Goal: Information Seeking & Learning: Find specific page/section

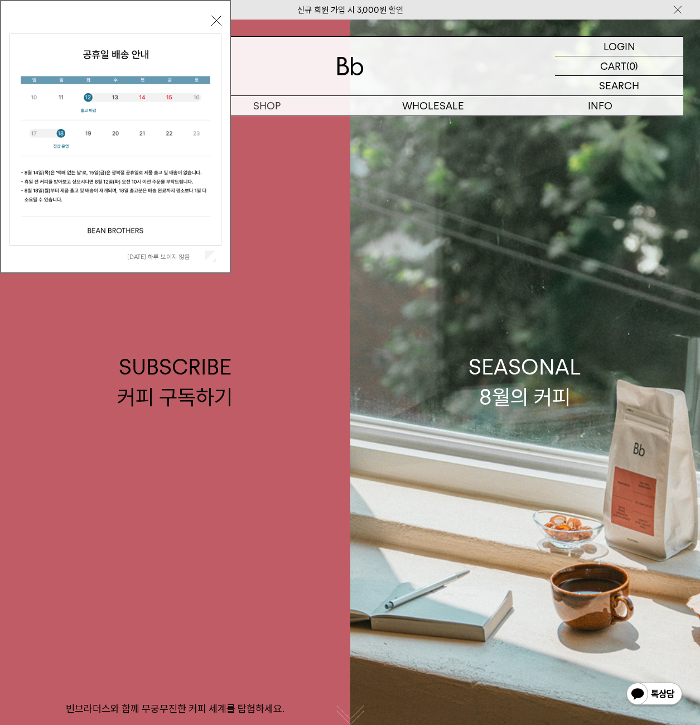
click at [216, 13] on div "오늘 하루 보이지 않음 닫기" at bounding box center [115, 139] width 212 height 254
click at [218, 21] on button "닫기" at bounding box center [216, 21] width 10 height 10
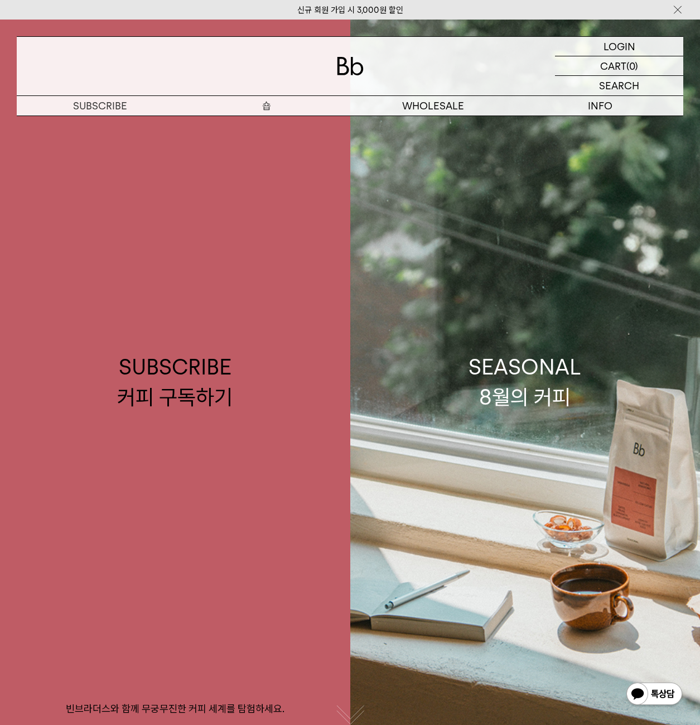
click at [264, 101] on p "숍" at bounding box center [267, 106] width 167 height 20
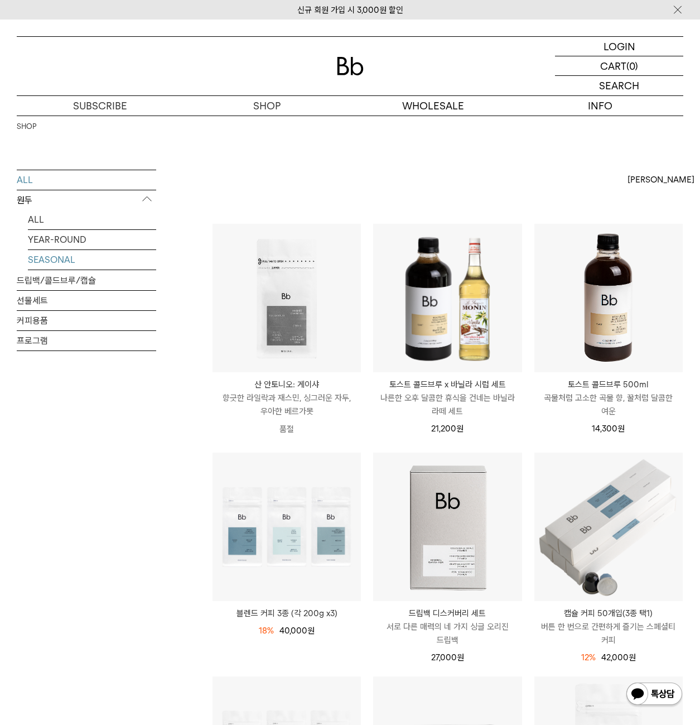
click at [69, 257] on link "SEASONAL" at bounding box center [92, 260] width 128 height 20
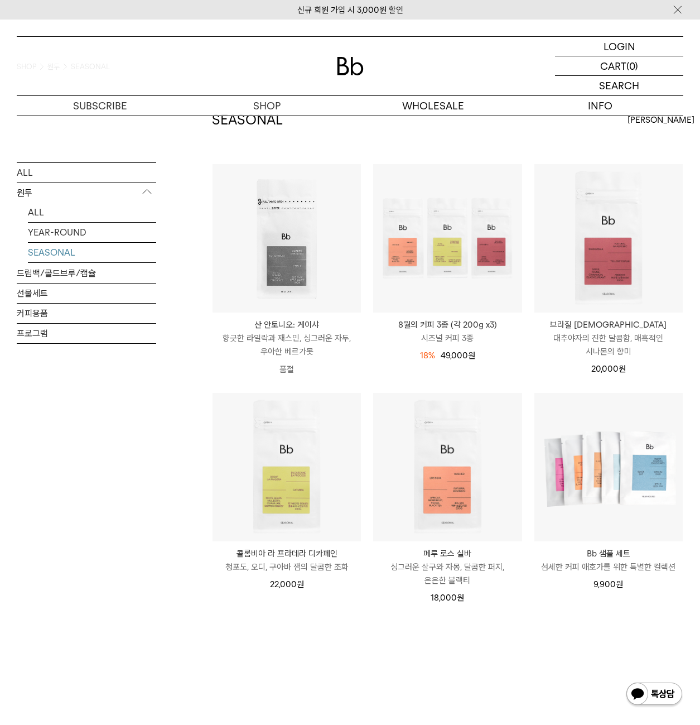
scroll to position [56, 0]
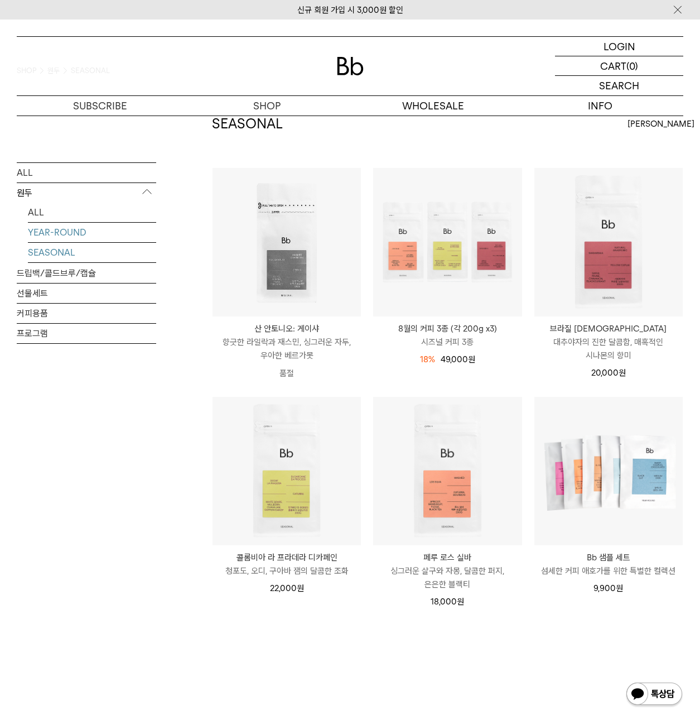
click at [88, 238] on link "YEAR-ROUND" at bounding box center [92, 232] width 128 height 20
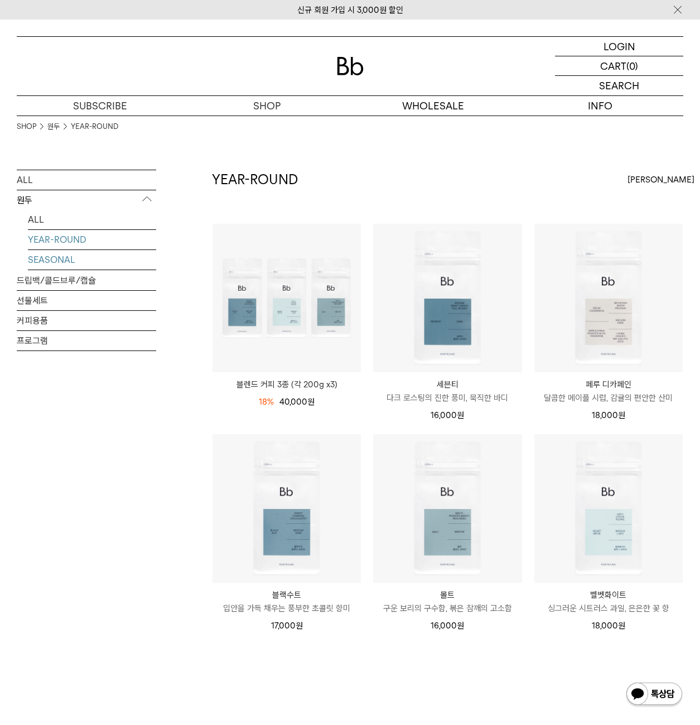
click at [94, 261] on link "SEASONAL" at bounding box center [92, 260] width 128 height 20
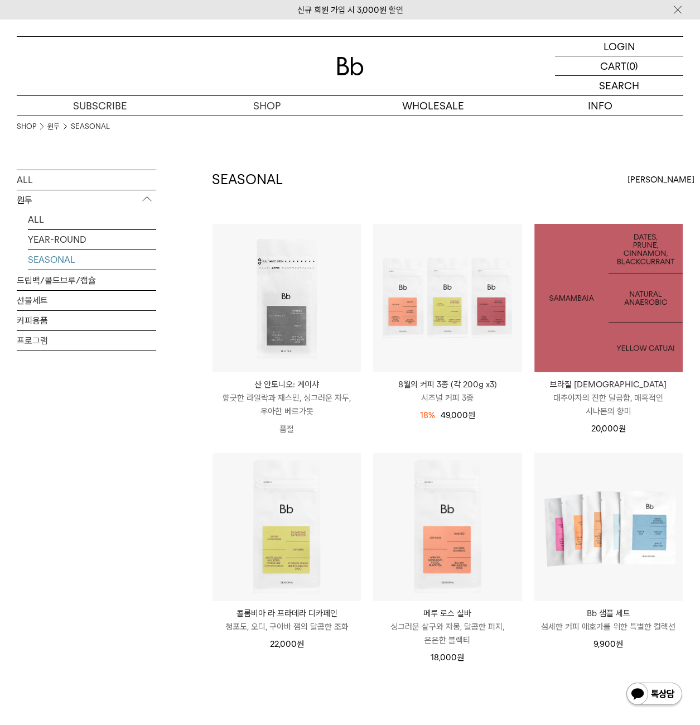
click at [590, 341] on img at bounding box center [608, 298] width 148 height 148
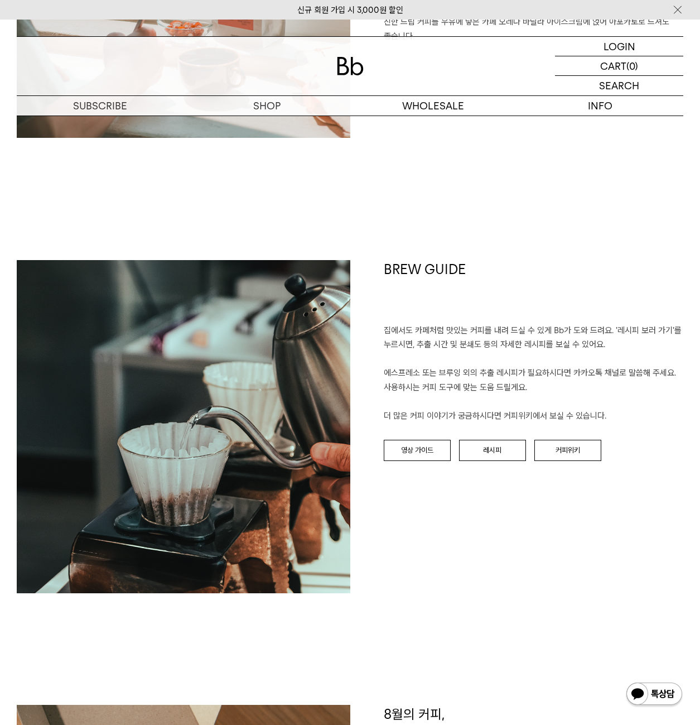
scroll to position [1339, 0]
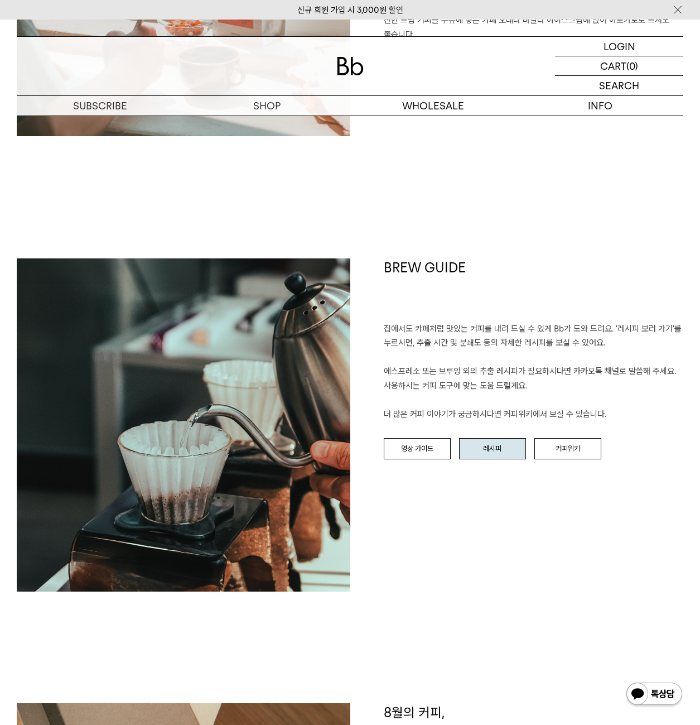
click at [491, 447] on link "레시피" at bounding box center [492, 448] width 67 height 21
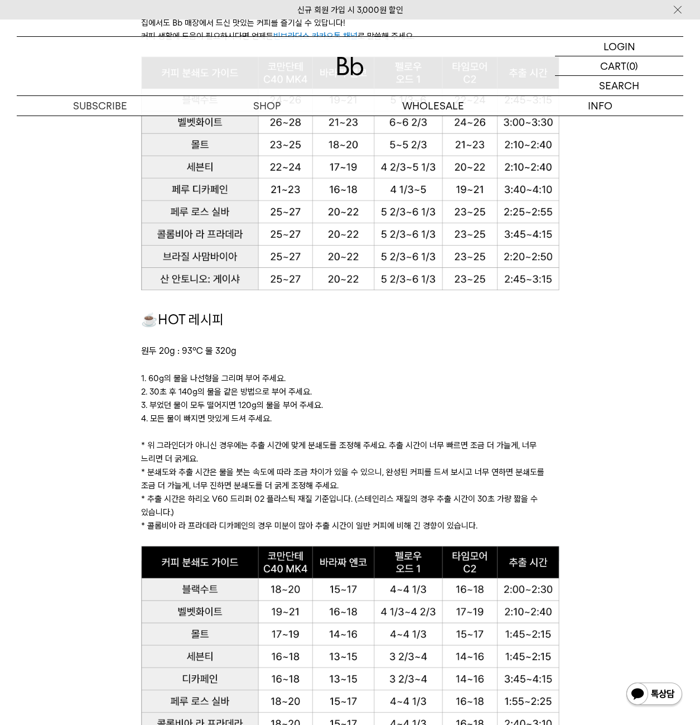
scroll to position [781, 0]
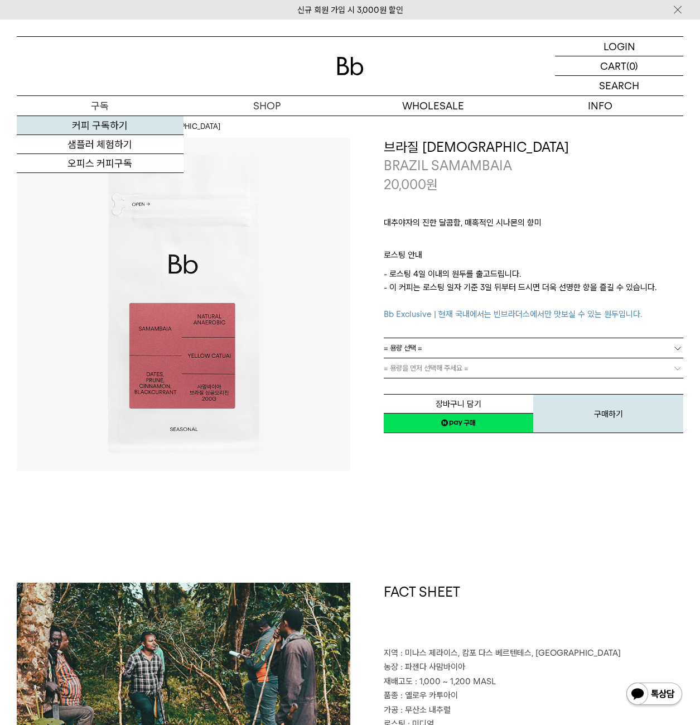
click at [98, 122] on link "커피 구독하기" at bounding box center [100, 125] width 167 height 19
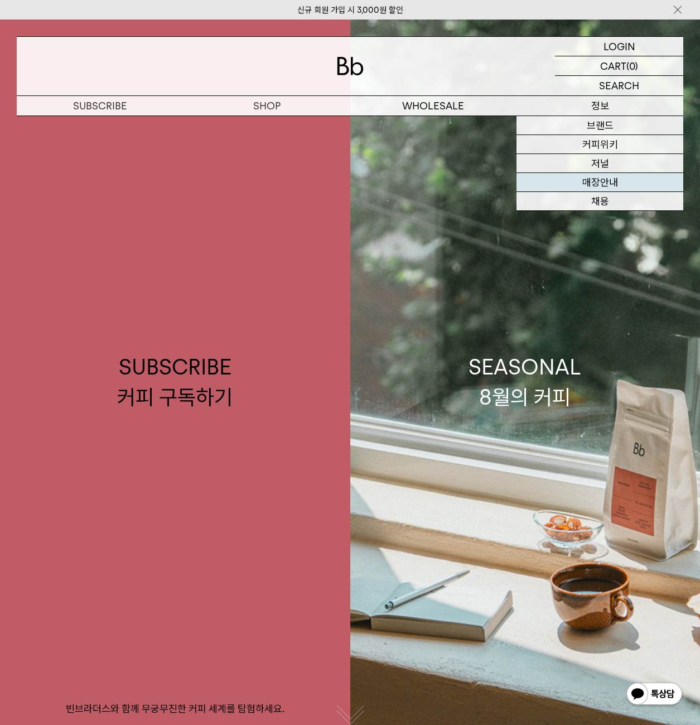
click at [608, 180] on link "매장안내" at bounding box center [599, 182] width 167 height 19
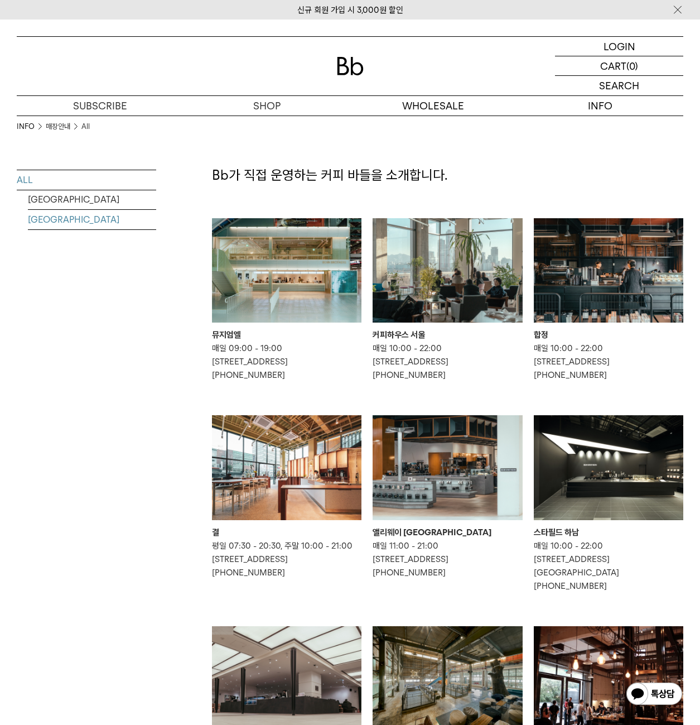
click at [69, 221] on link "[GEOGRAPHIC_DATA]" at bounding box center [92, 220] width 128 height 20
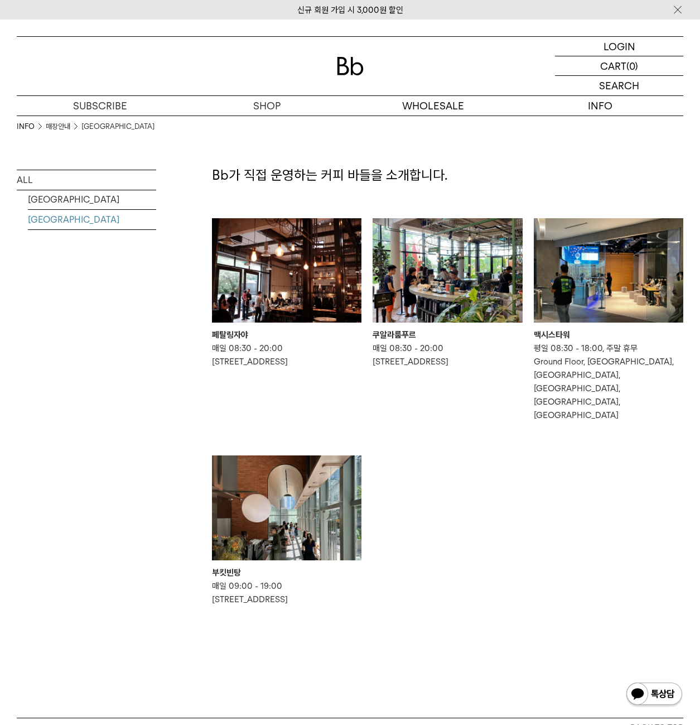
click at [678, 8] on img at bounding box center [677, 10] width 11 height 12
click at [678, 20] on div "LOGIN 로그인 LOGIN 로그인 CART 장바구니 (0) SEARCH 검색 검색폼 ** 추천상품" at bounding box center [350, 68] width 700 height 96
